Goal: Information Seeking & Learning: Understand process/instructions

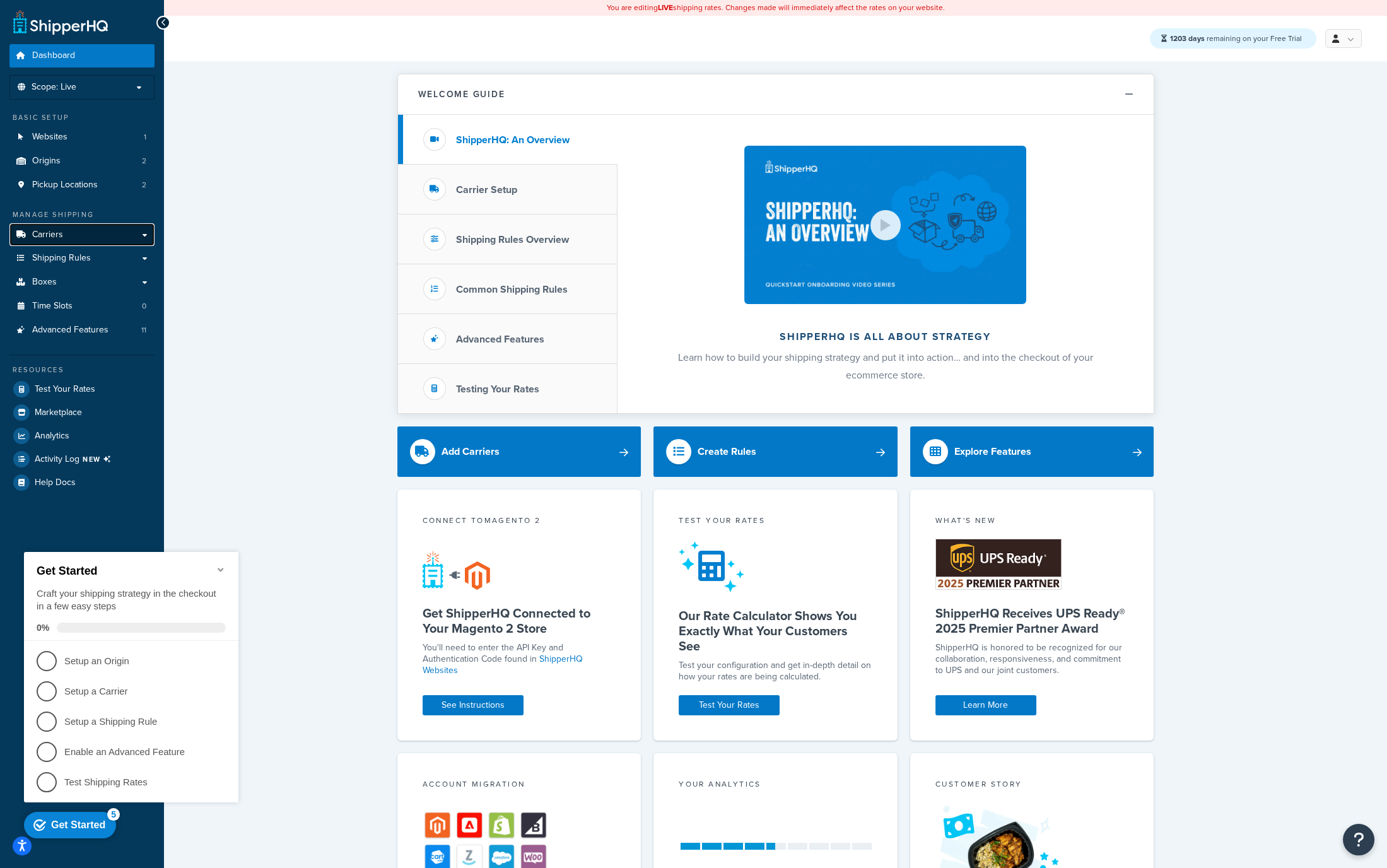
click at [60, 239] on span "Carriers" at bounding box center [47, 235] width 31 height 11
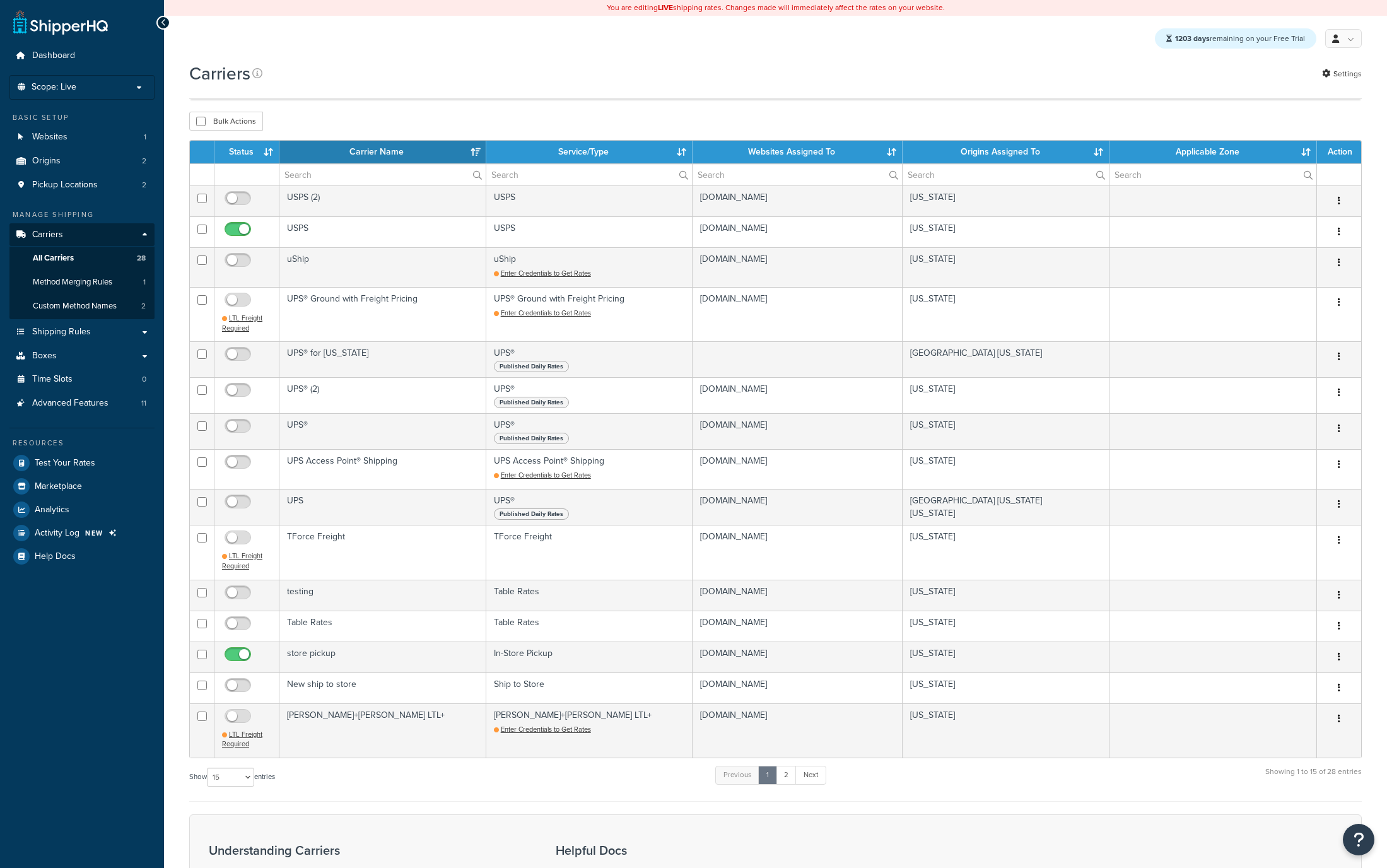
select select "15"
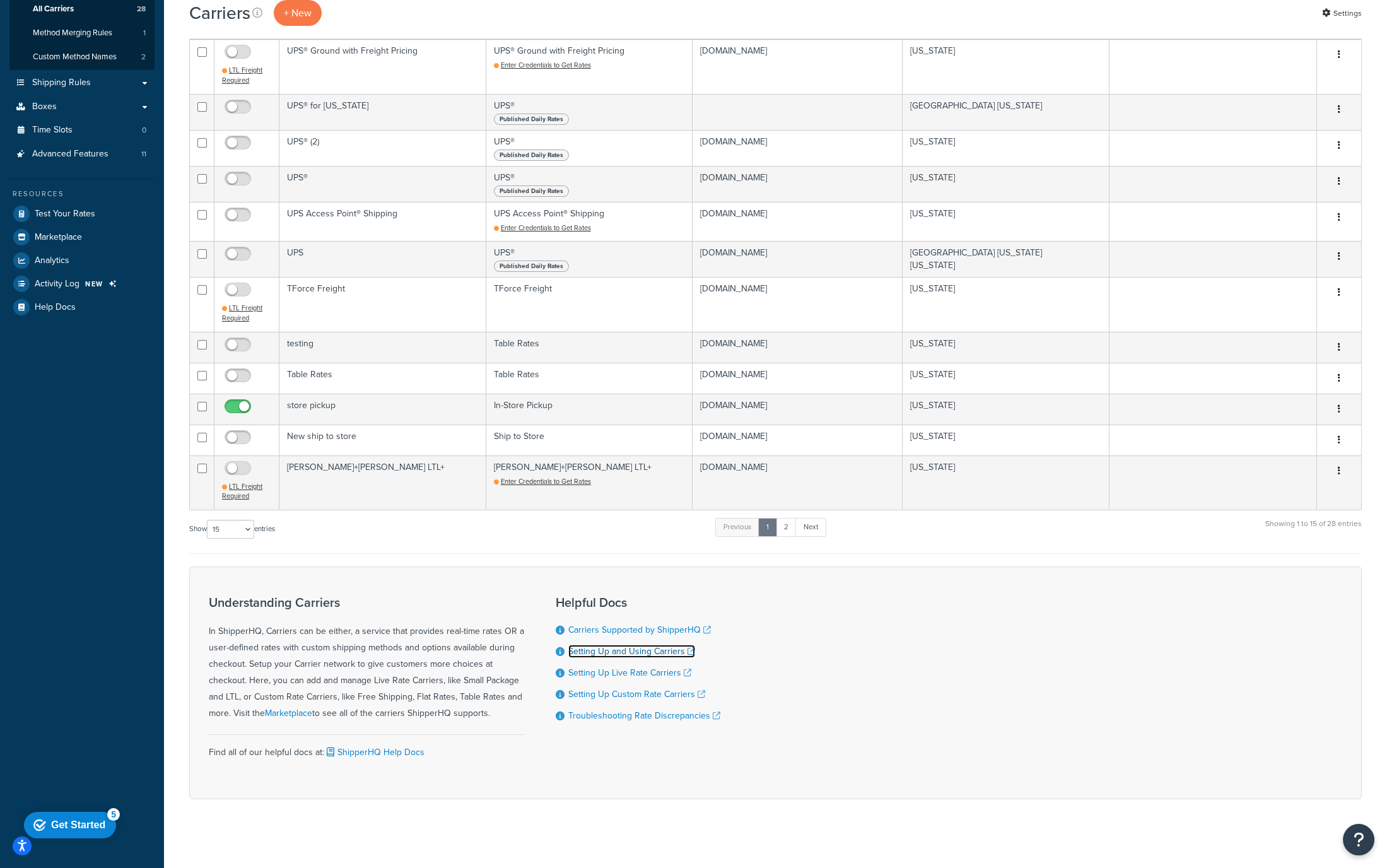
click at [622, 645] on link "Setting Up and Using Carriers" at bounding box center [631, 651] width 126 height 13
click at [615, 666] on link "Setting Up Live Rate Carriers" at bounding box center [630, 672] width 123 height 13
click at [386, 747] on link "ShipperHQ Help Docs" at bounding box center [374, 752] width 101 height 13
